Goal: Check status: Check status

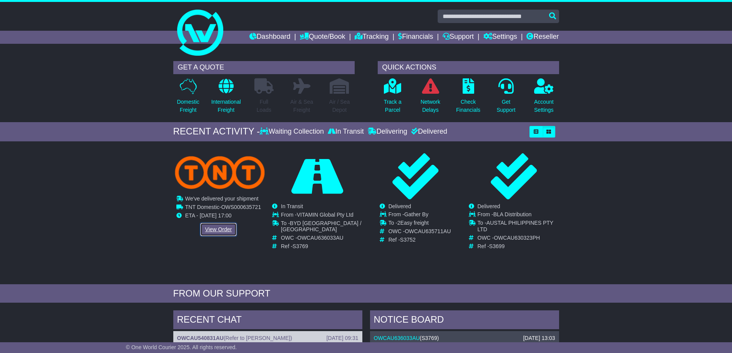
click at [214, 226] on link "View Order" at bounding box center [218, 229] width 37 height 13
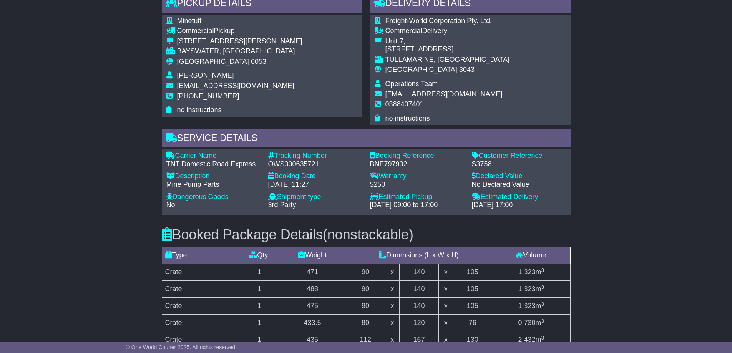
scroll to position [571, 0]
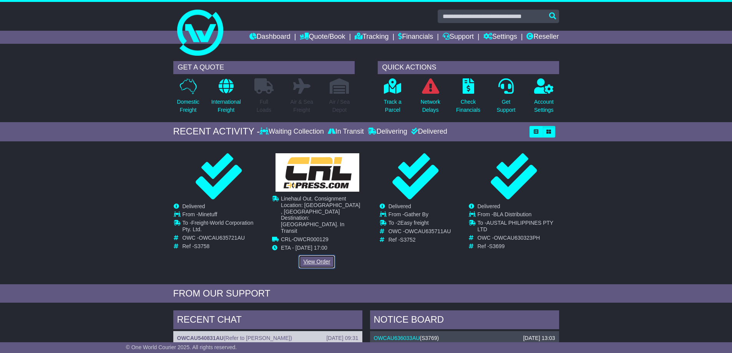
click at [319, 255] on link "View Order" at bounding box center [317, 261] width 37 height 13
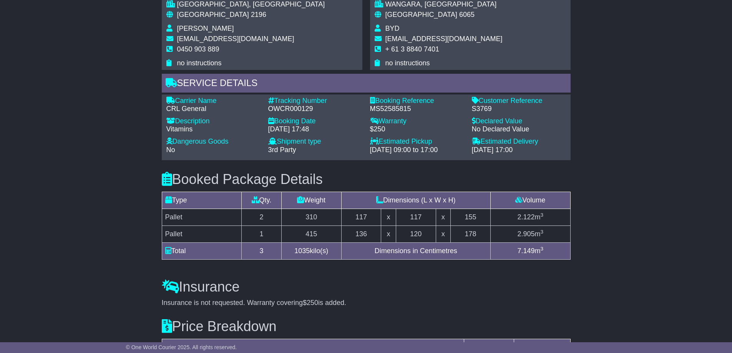
scroll to position [362, 0]
